Goal: Transaction & Acquisition: Download file/media

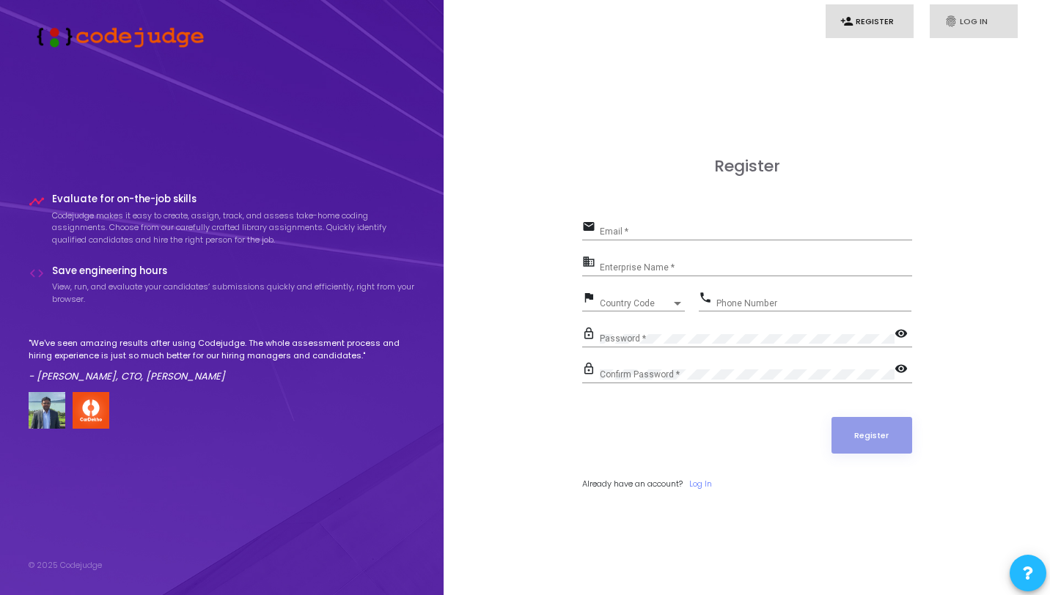
click at [973, 22] on link "fingerprint Log In" at bounding box center [974, 21] width 88 height 34
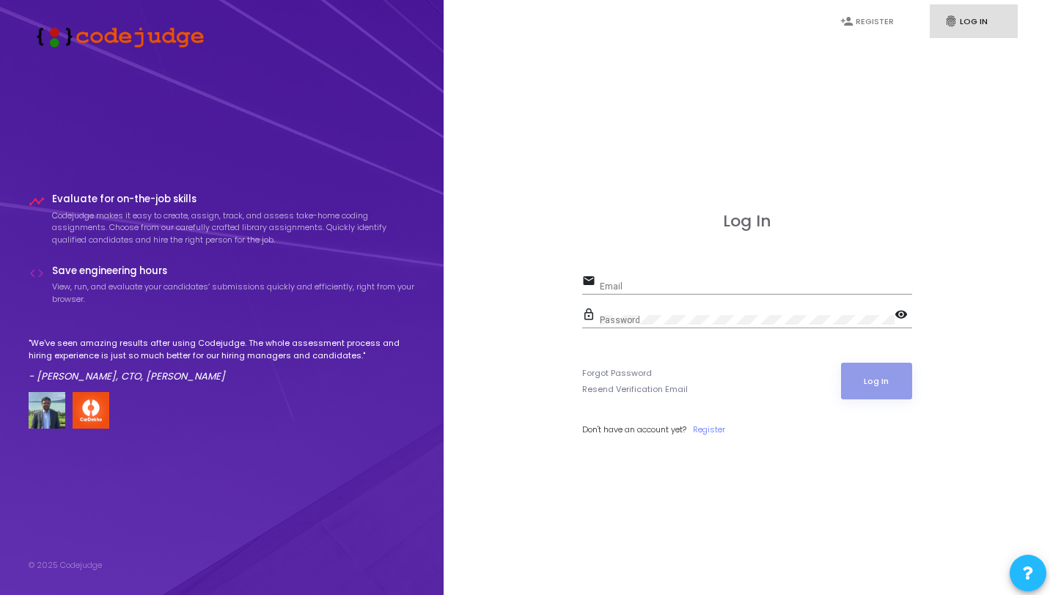
click at [732, 292] on div "Email" at bounding box center [756, 283] width 312 height 23
type input "akhil@codejudge.io"
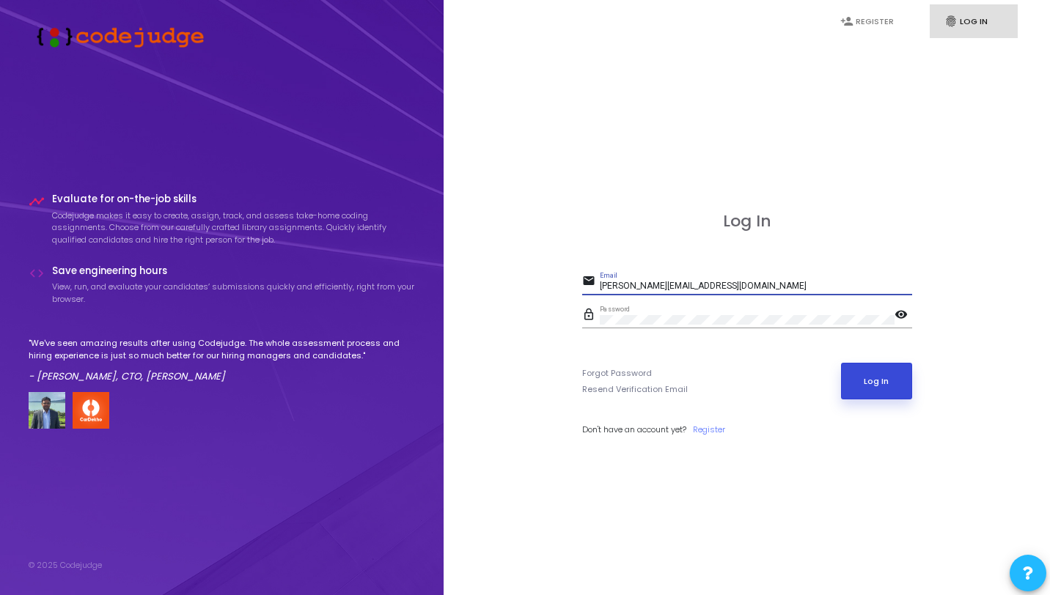
click at [862, 381] on button "Log In" at bounding box center [876, 381] width 71 height 37
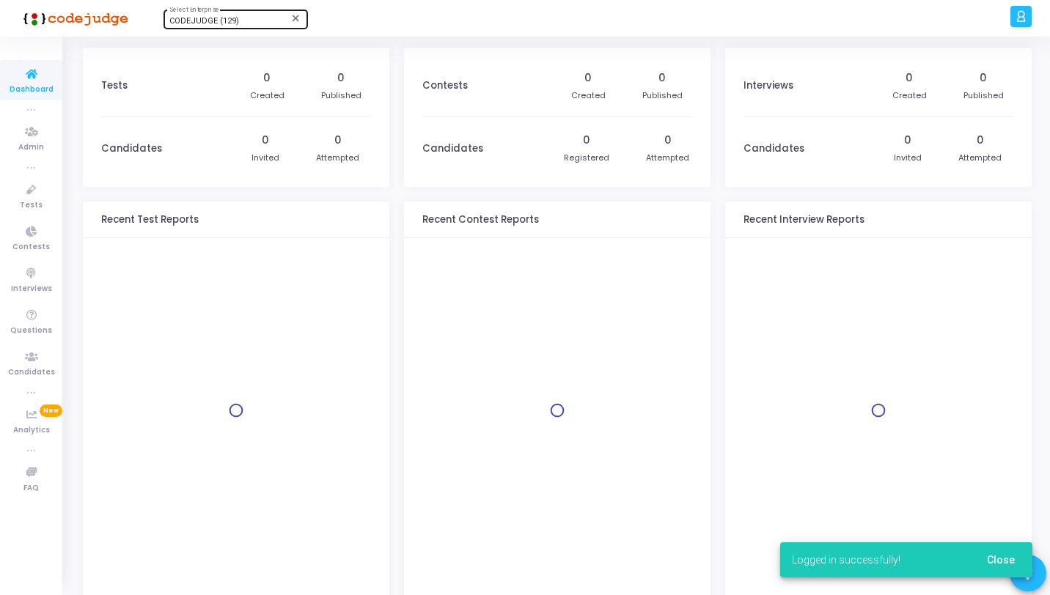
click at [220, 24] on span "CODEJUDGE (129)" at bounding box center [204, 21] width 70 height 10
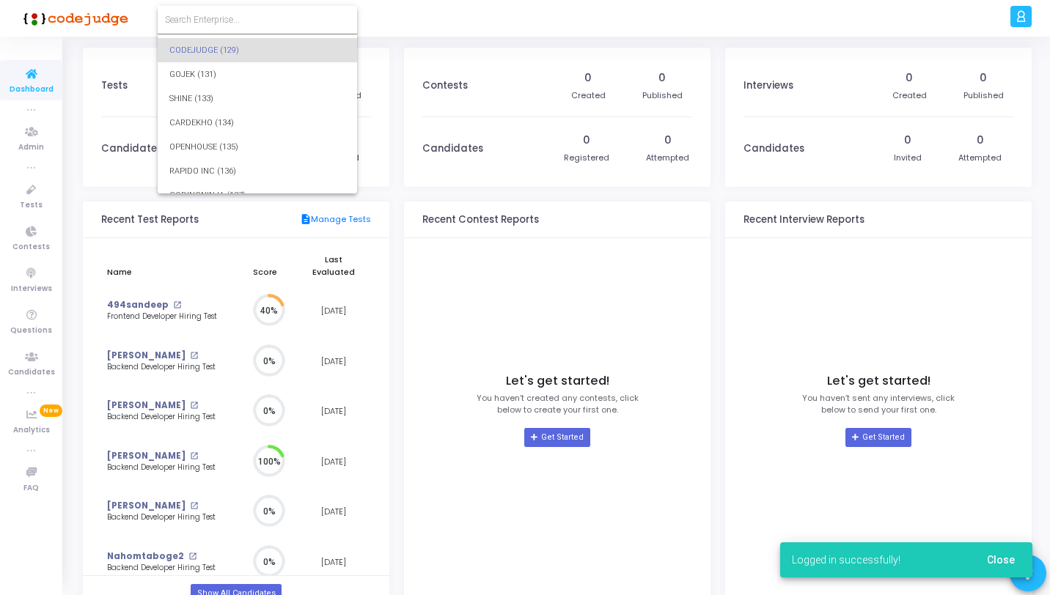
click at [235, 23] on input at bounding box center [257, 19] width 185 height 13
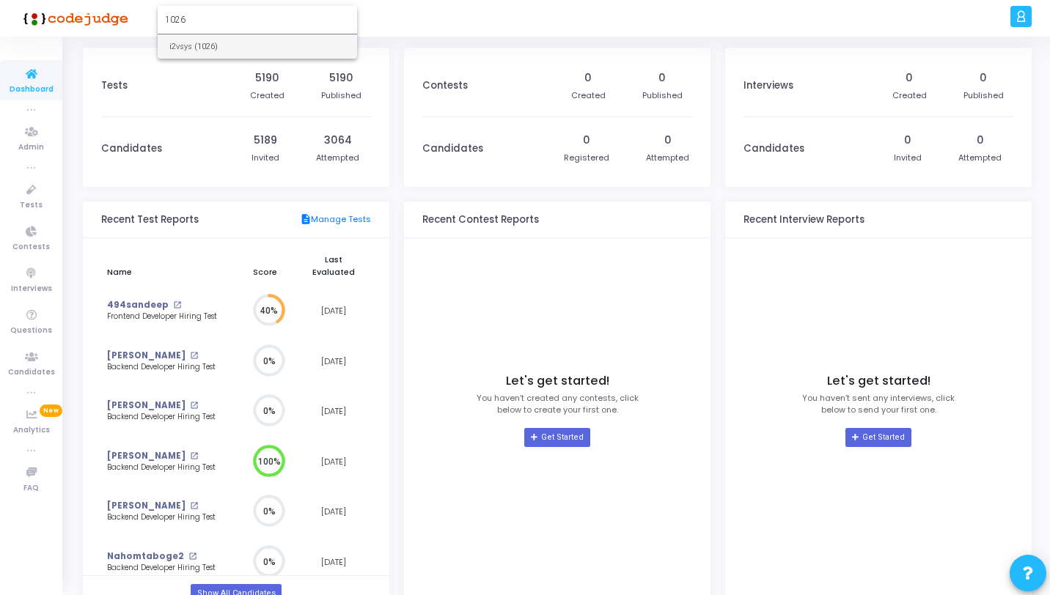
type input "1026"
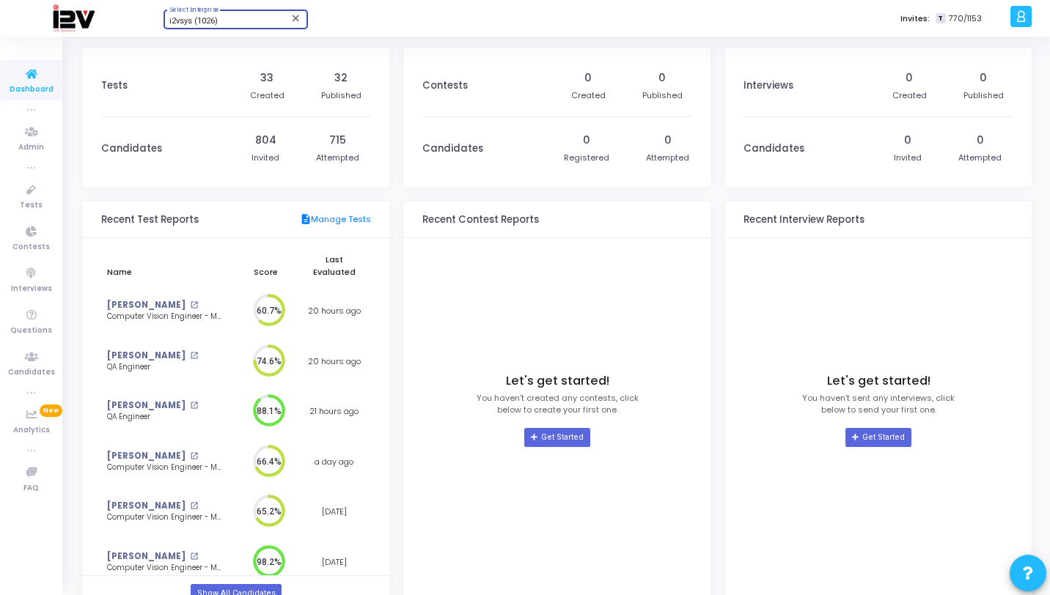
scroll to position [7, 7]
click at [17, 182] on icon at bounding box center [31, 190] width 31 height 18
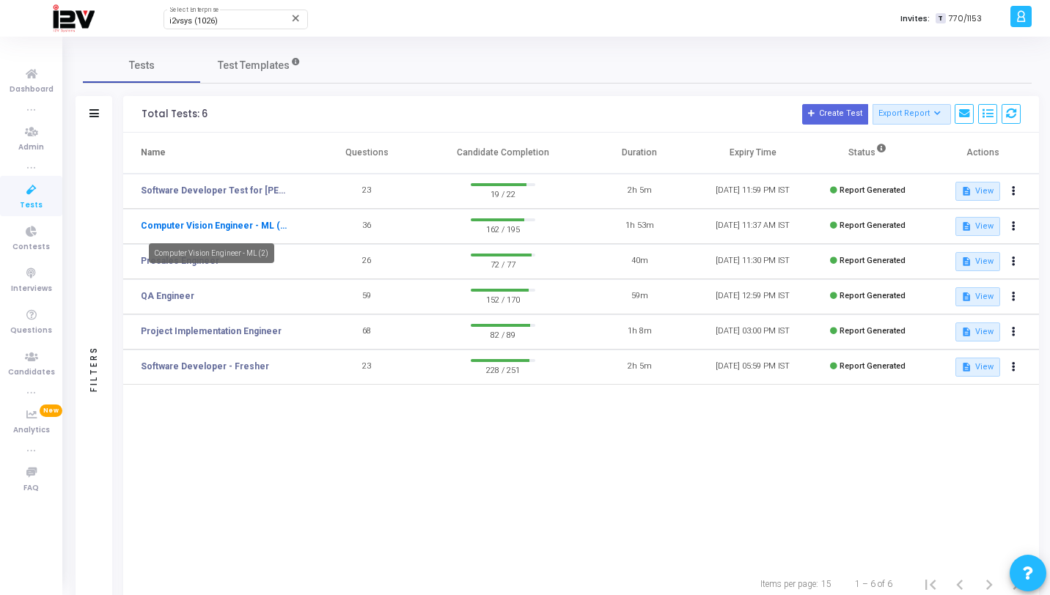
click at [251, 229] on link "Computer Vision Engineer - ML (2)" at bounding box center [214, 225] width 147 height 13
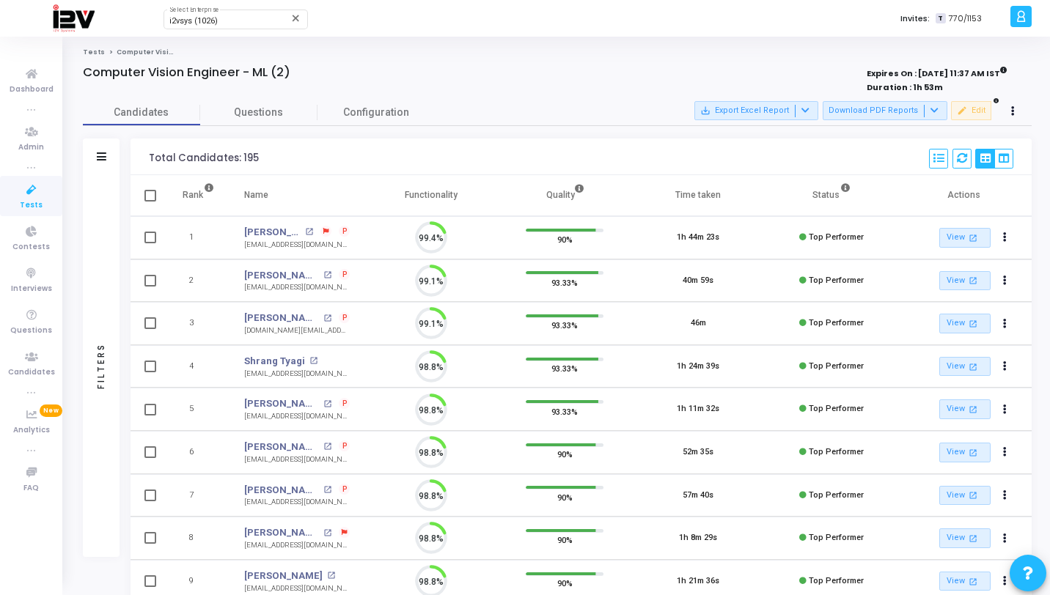
scroll to position [7, 7]
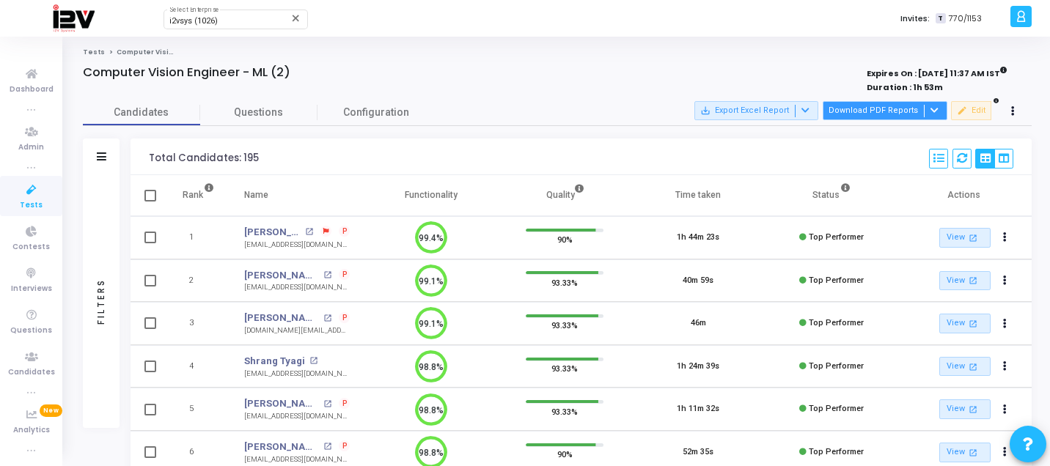
click at [884, 111] on button "Download PDF Reports" at bounding box center [885, 110] width 125 height 19
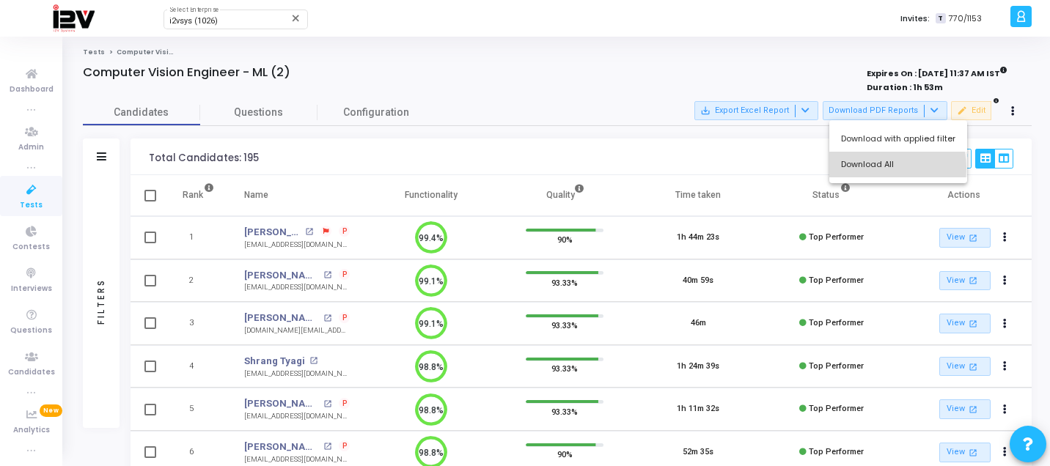
click at [875, 169] on button "Download All" at bounding box center [898, 165] width 138 height 26
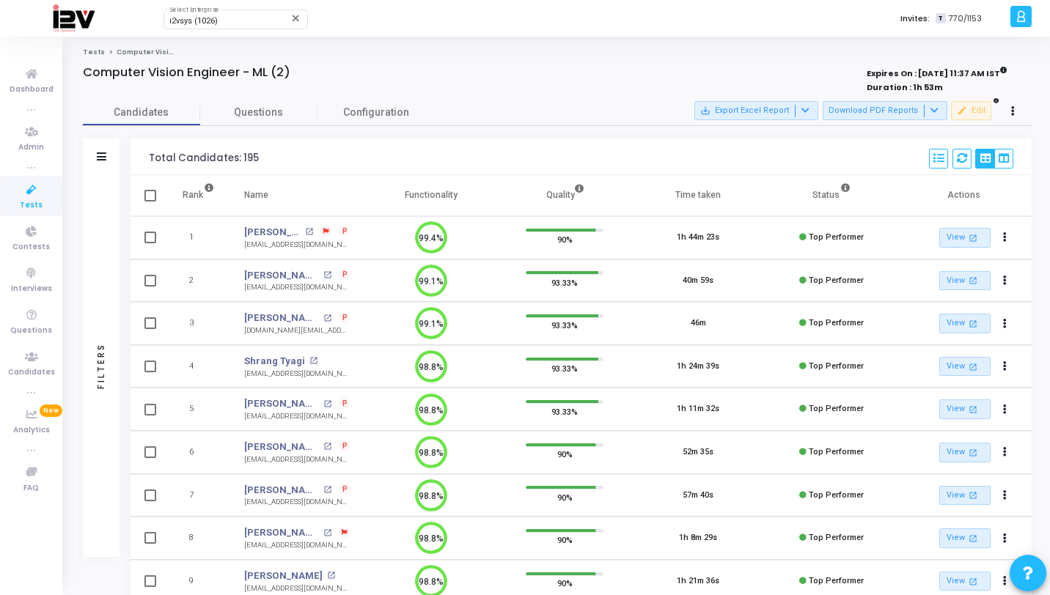
click at [104, 197] on div "Filters" at bounding box center [101, 366] width 37 height 382
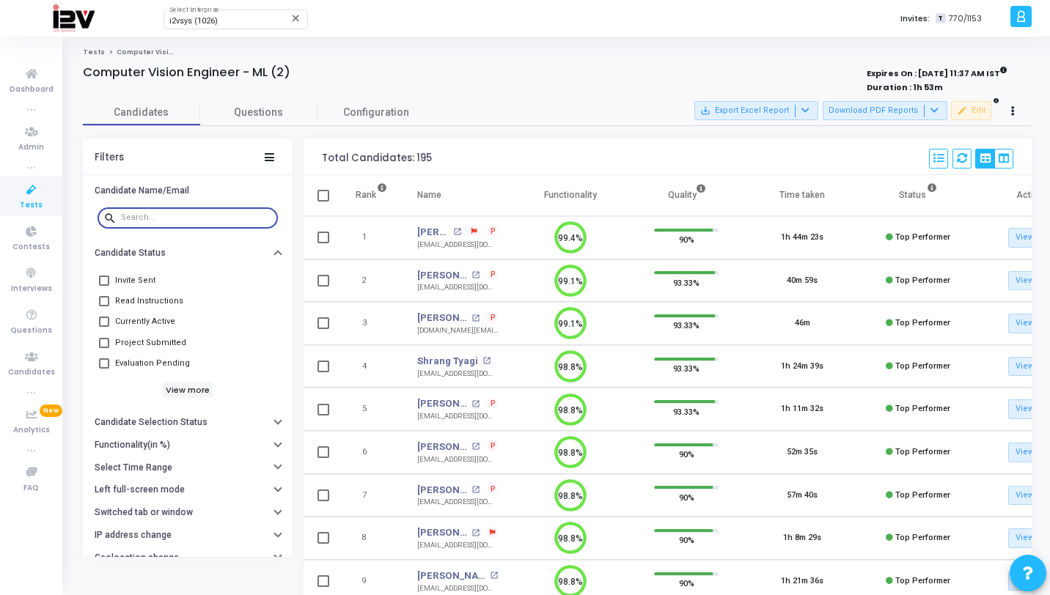
click at [194, 218] on input "text" at bounding box center [196, 217] width 151 height 9
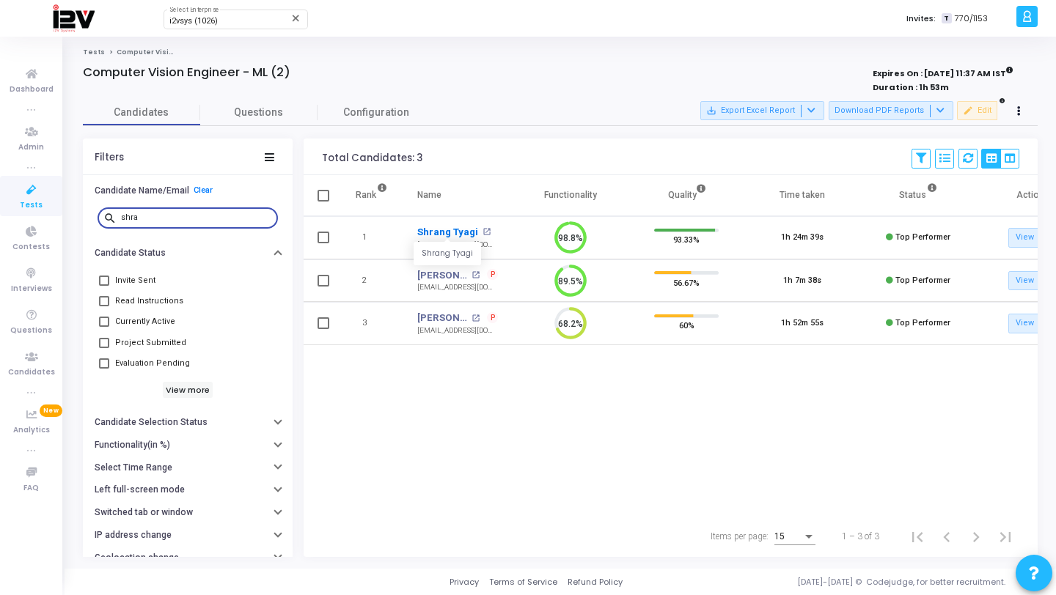
type input "shra"
click at [457, 233] on link "Shrang Tyagi" at bounding box center [447, 232] width 61 height 15
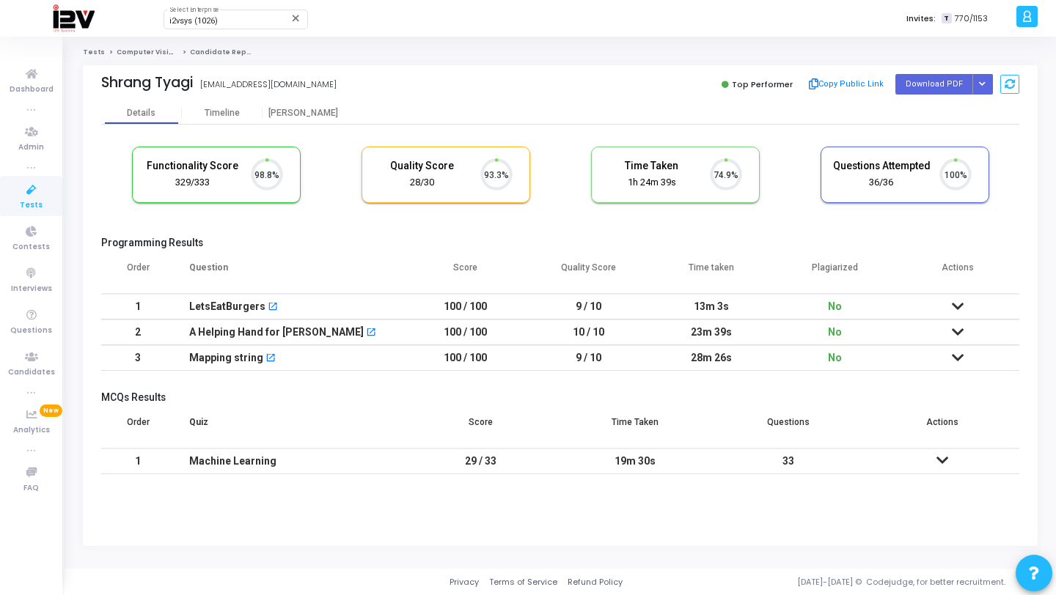
scroll to position [31, 37]
click at [985, 89] on button "Button group with nested dropdown" at bounding box center [982, 84] width 21 height 20
click at [939, 115] on button "Regenerate PDF" at bounding box center [935, 113] width 113 height 23
